Goal: Find specific page/section: Find specific page/section

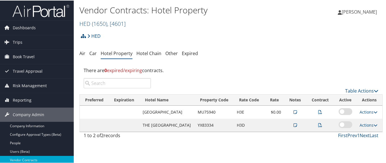
click at [91, 22] on link "HED ( 1650 ) , [ 4601 ]" at bounding box center [102, 23] width 46 height 8
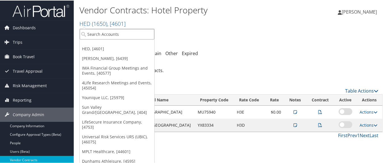
click at [98, 35] on input "search" at bounding box center [117, 33] width 75 height 11
paste input "301701"
type input "301701"
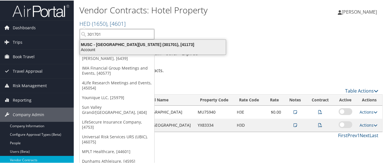
click at [107, 44] on div "MUSC - Medical University of South Carolina (301701), [41173]" at bounding box center [153, 43] width 153 height 5
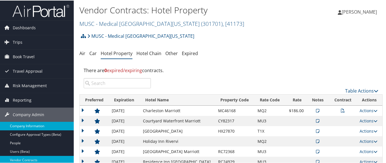
click at [62, 124] on link "Company Information" at bounding box center [37, 125] width 74 height 9
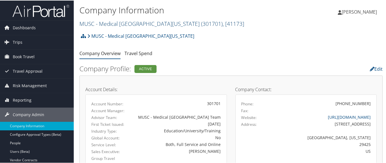
click at [107, 22] on link "MUSC - [GEOGRAPHIC_DATA][US_STATE] ( 301701 ) , [ 41173 ]" at bounding box center [161, 23] width 165 height 8
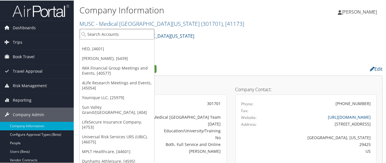
click at [111, 34] on input "search" at bounding box center [117, 33] width 75 height 11
paste input "301545"
type input "301545"
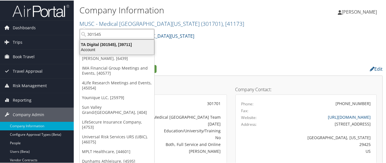
click at [110, 42] on div "TA Digital (301545), [39711]" at bounding box center [117, 43] width 81 height 5
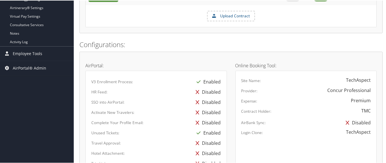
scroll to position [170, 0]
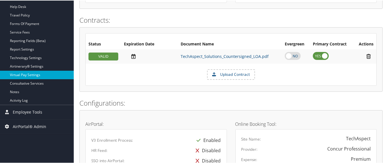
click at [30, 76] on link "Virtual Pay Settings" at bounding box center [37, 74] width 74 height 9
